Goal: Navigation & Orientation: Go to known website

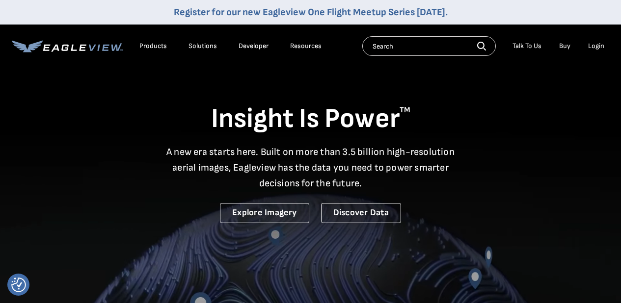
click at [591, 44] on div "Login" at bounding box center [596, 46] width 16 height 9
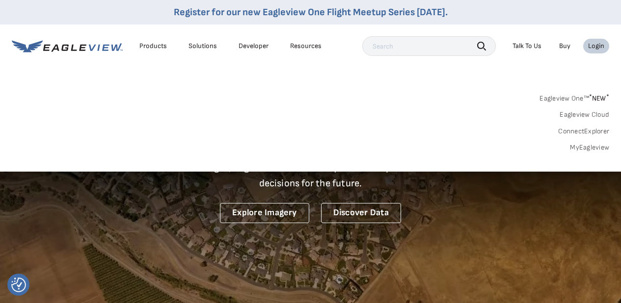
click at [591, 44] on div "Login" at bounding box center [596, 46] width 16 height 9
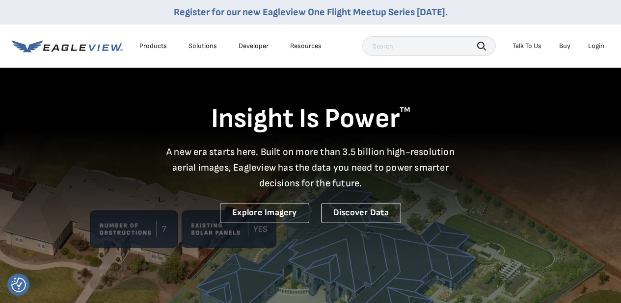
click at [591, 44] on div "Login" at bounding box center [596, 46] width 16 height 9
